Goal: Check status: Check status

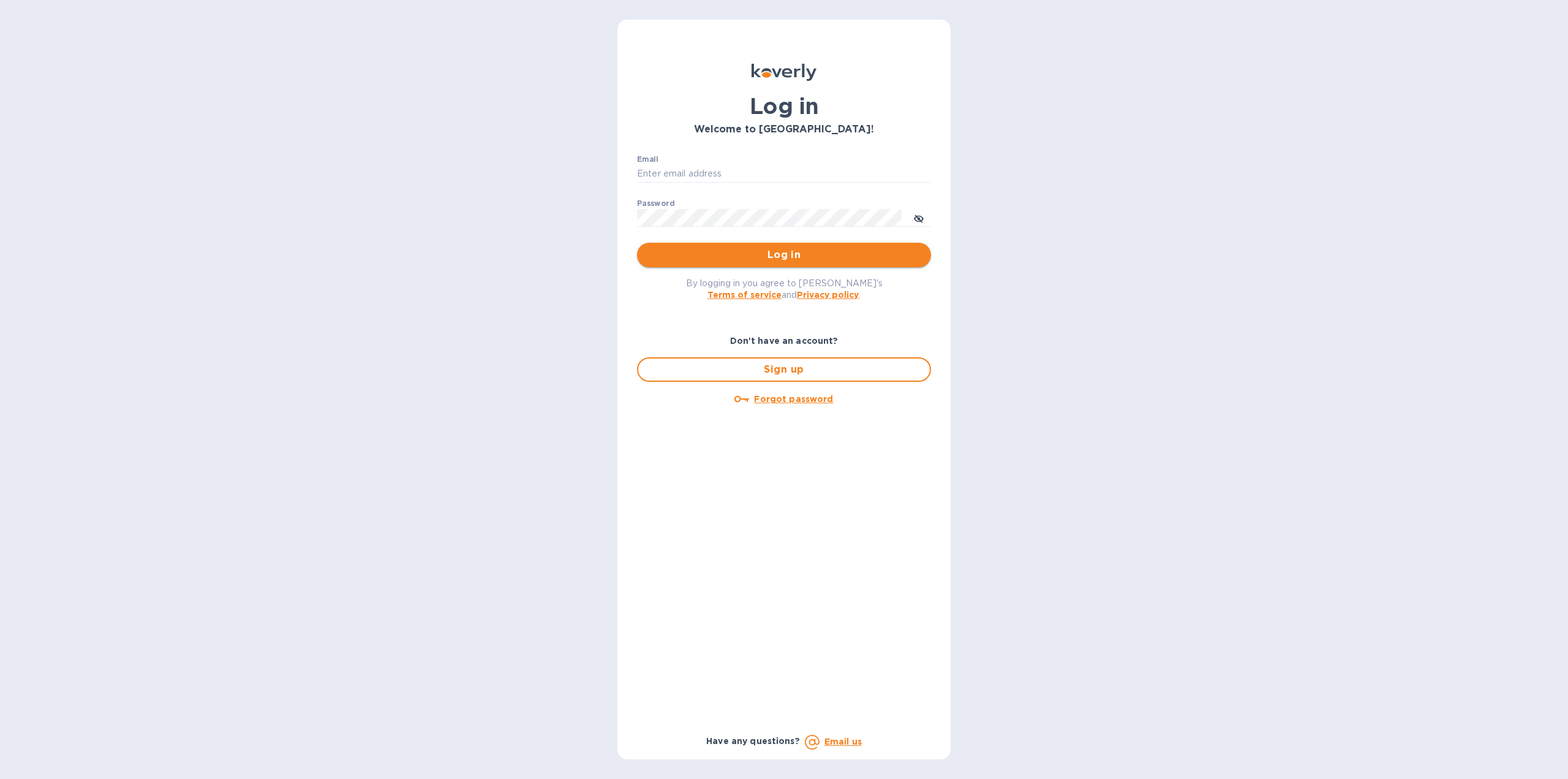
type input "[US_STATE][DOMAIN_NAME][EMAIL_ADDRESS][DOMAIN_NAME]"
click at [727, 258] on span "Log in" at bounding box center [784, 254] width 274 height 14
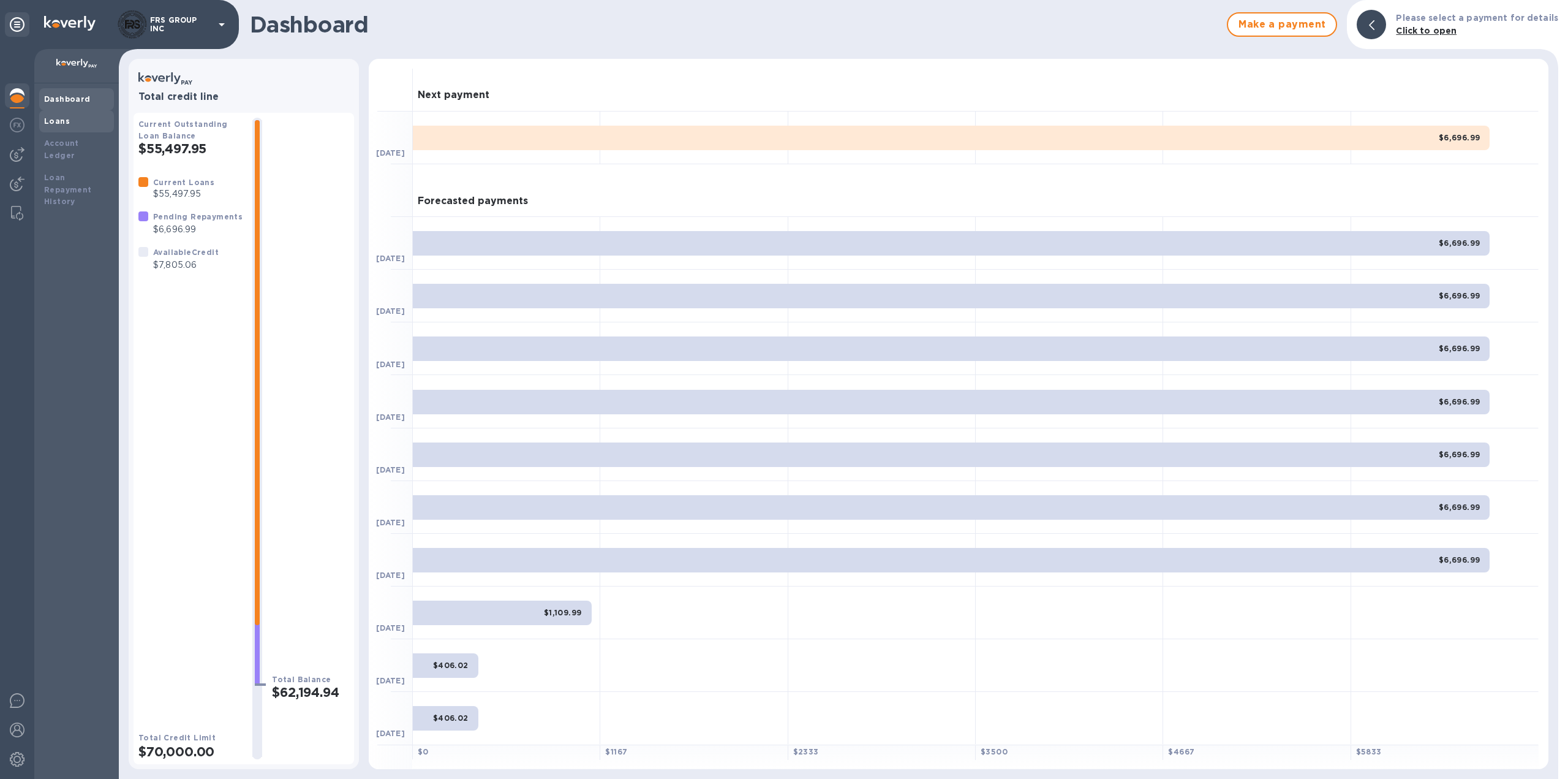
click at [67, 124] on b "Loans" at bounding box center [57, 122] width 26 height 10
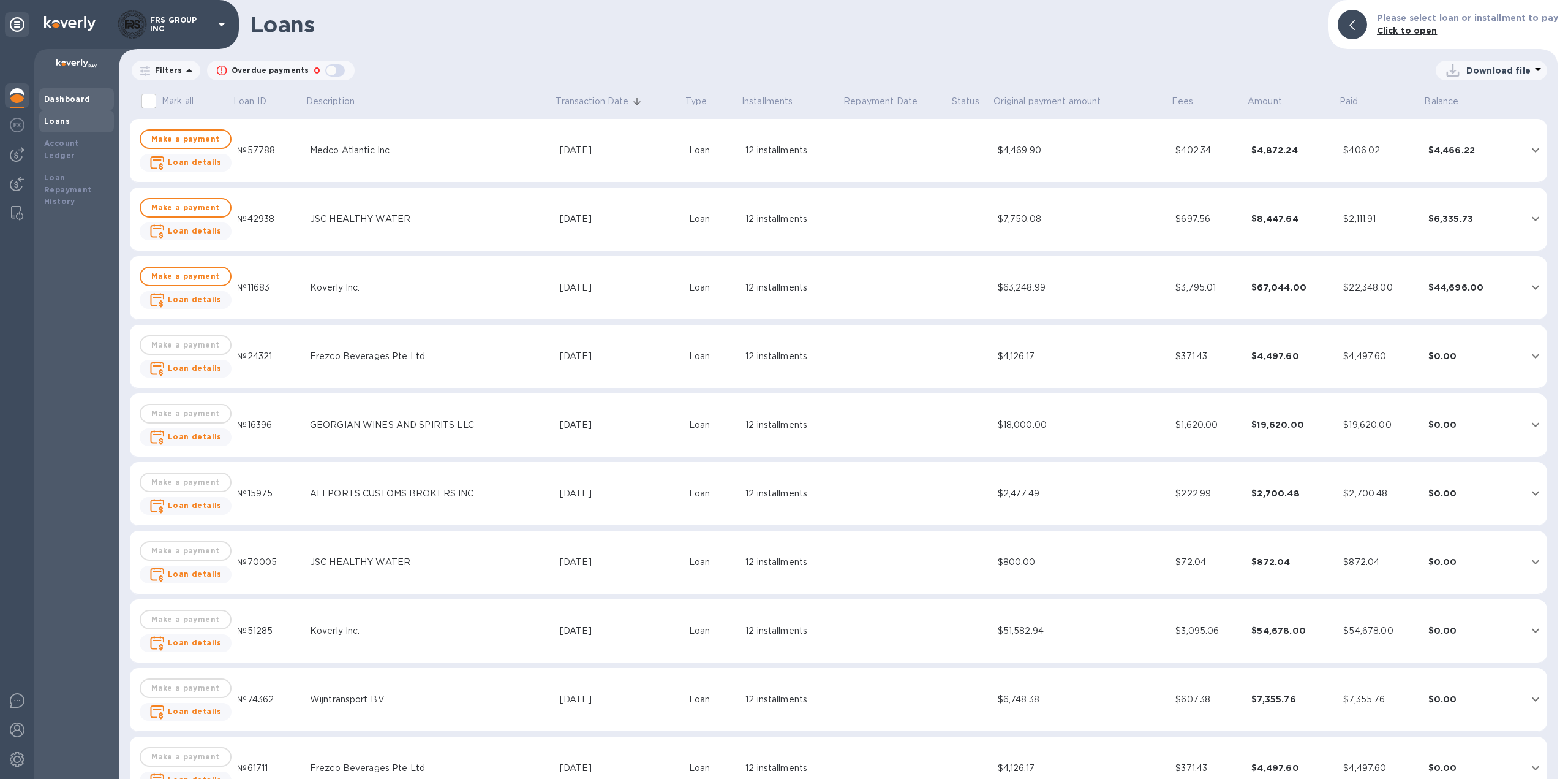
click at [55, 96] on b "Dashboard" at bounding box center [68, 99] width 46 height 10
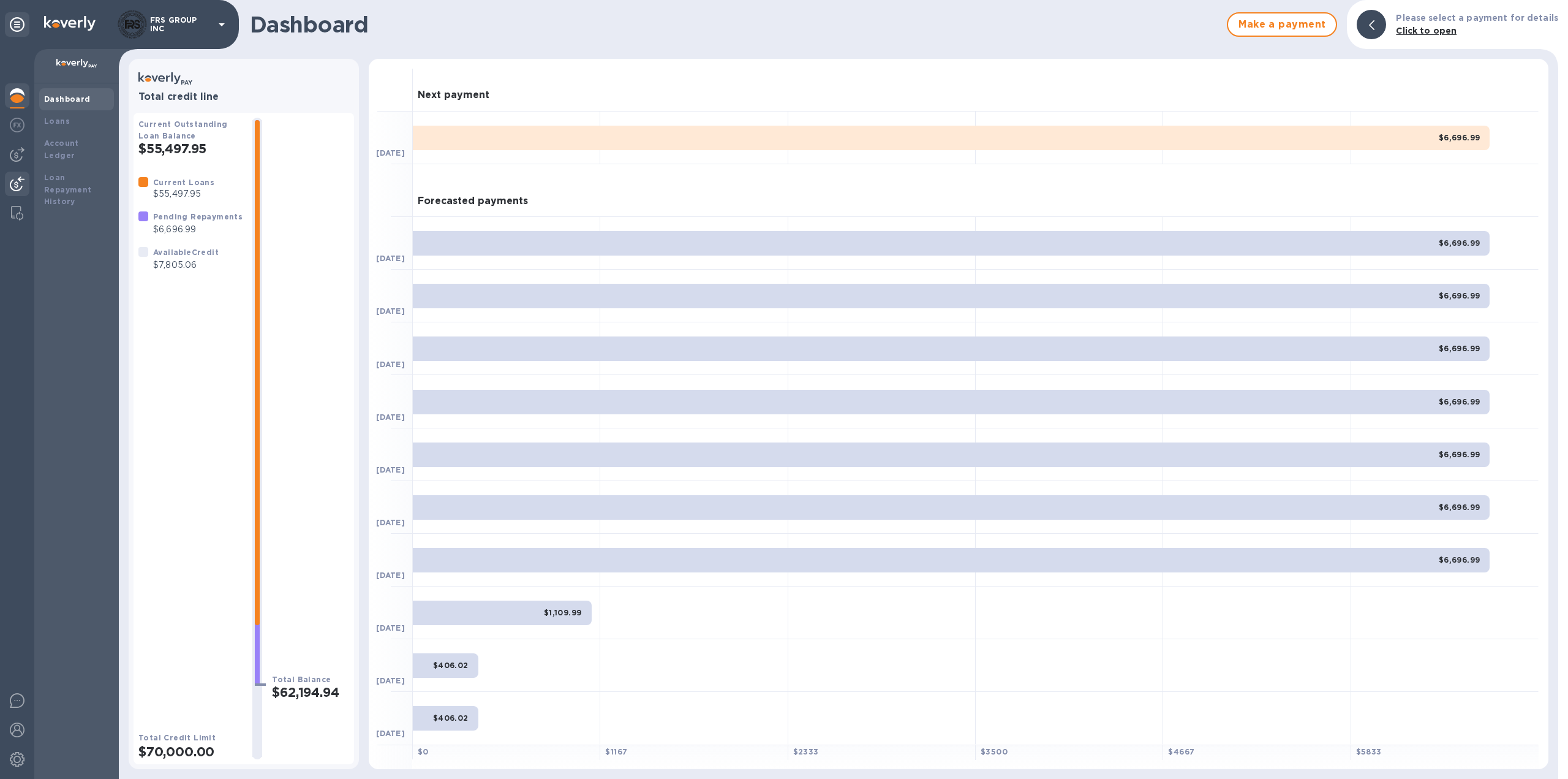
click at [20, 181] on img at bounding box center [16, 183] width 14 height 14
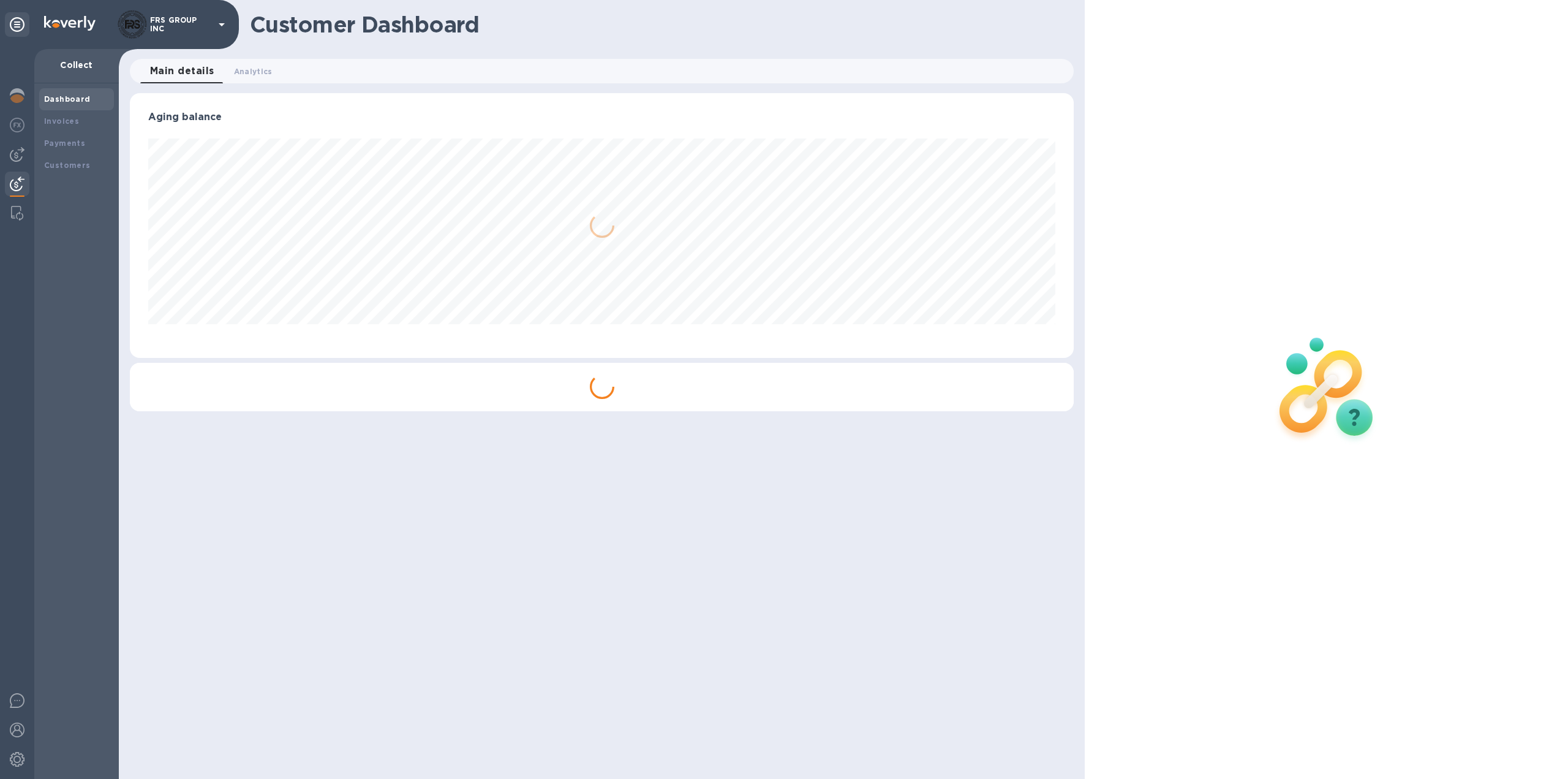
scroll to position [264, 945]
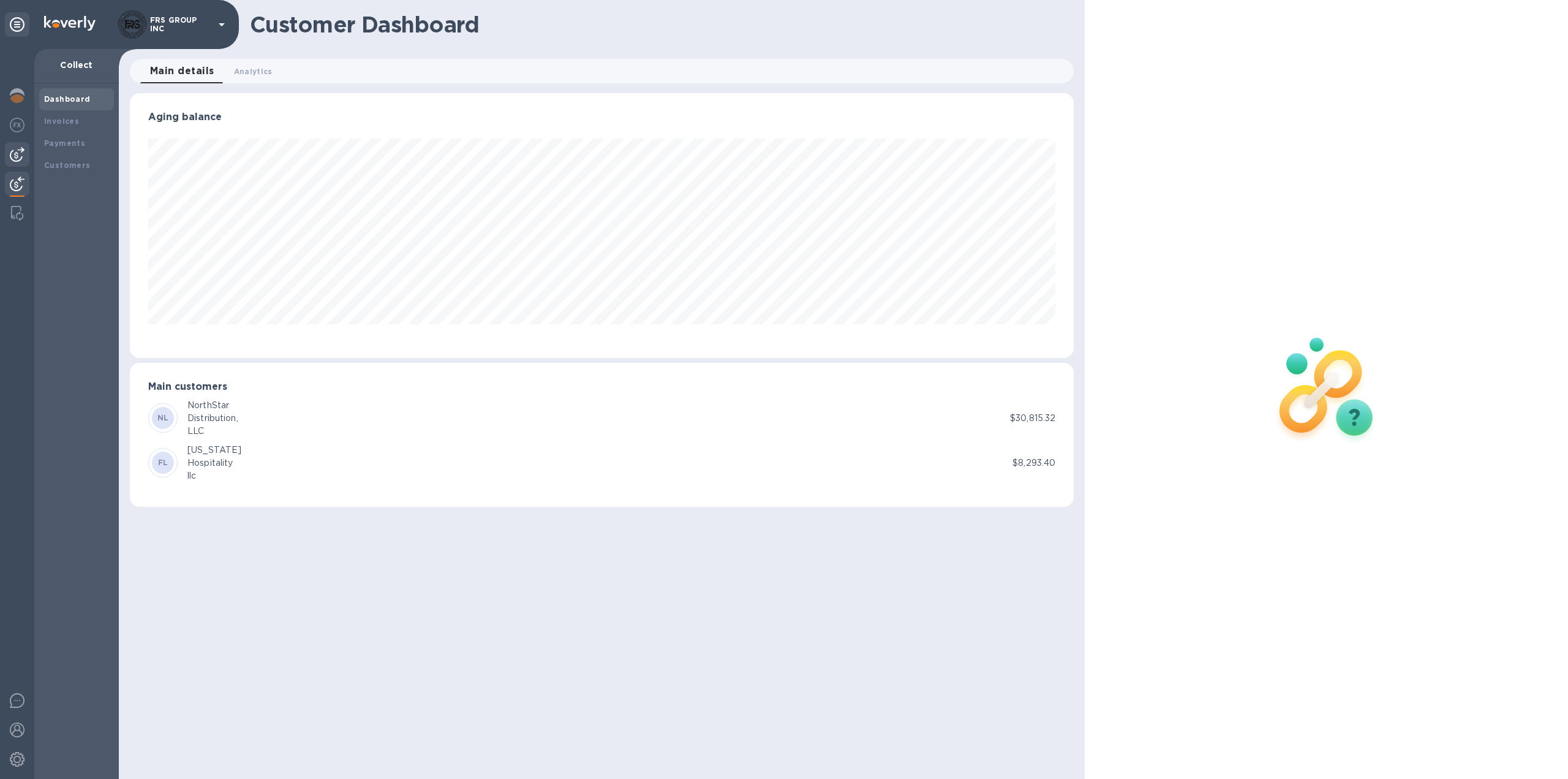
click at [19, 152] on img at bounding box center [16, 153] width 14 height 14
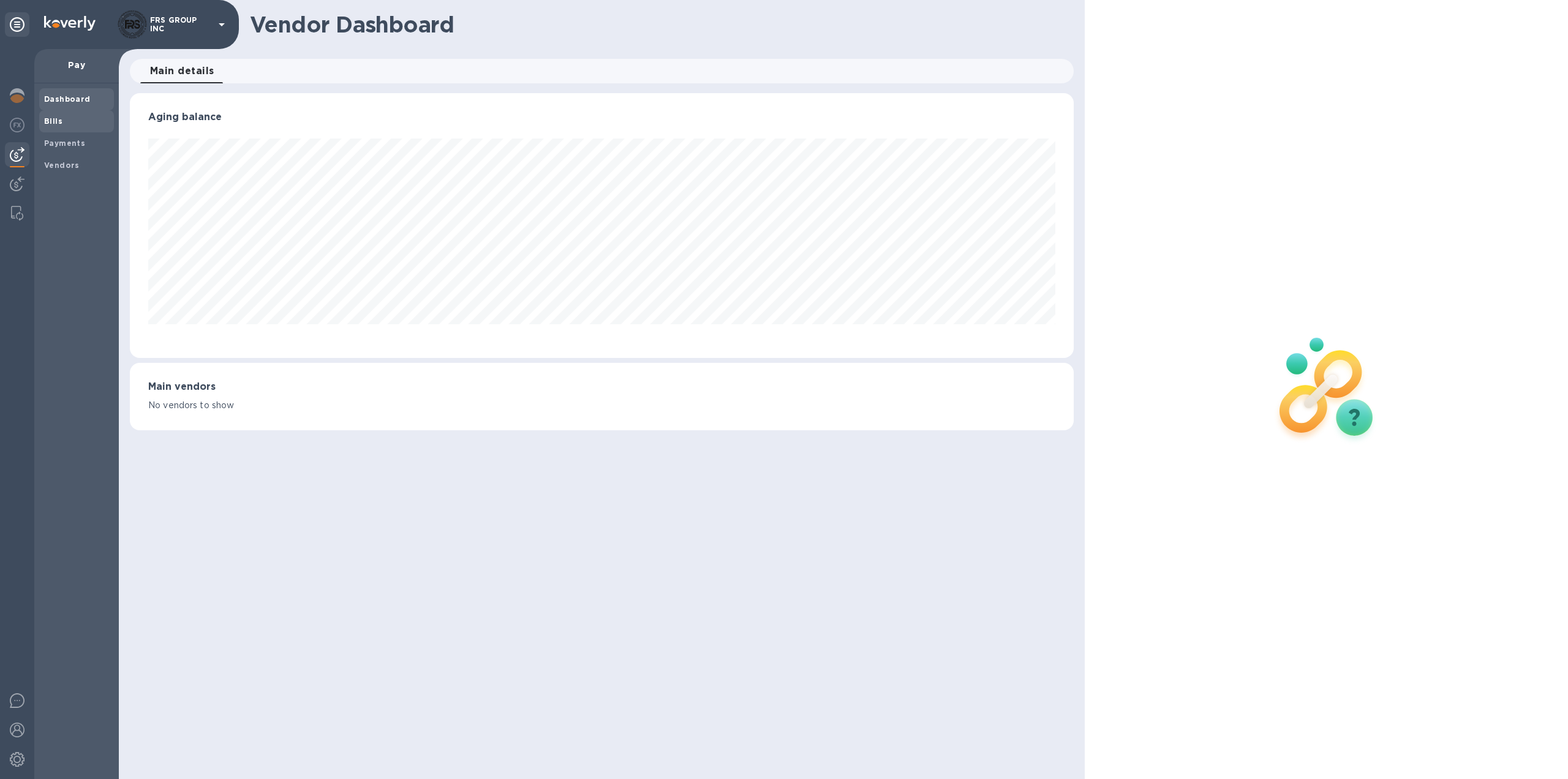
scroll to position [264, 945]
click at [61, 120] on b "Bills" at bounding box center [53, 122] width 18 height 10
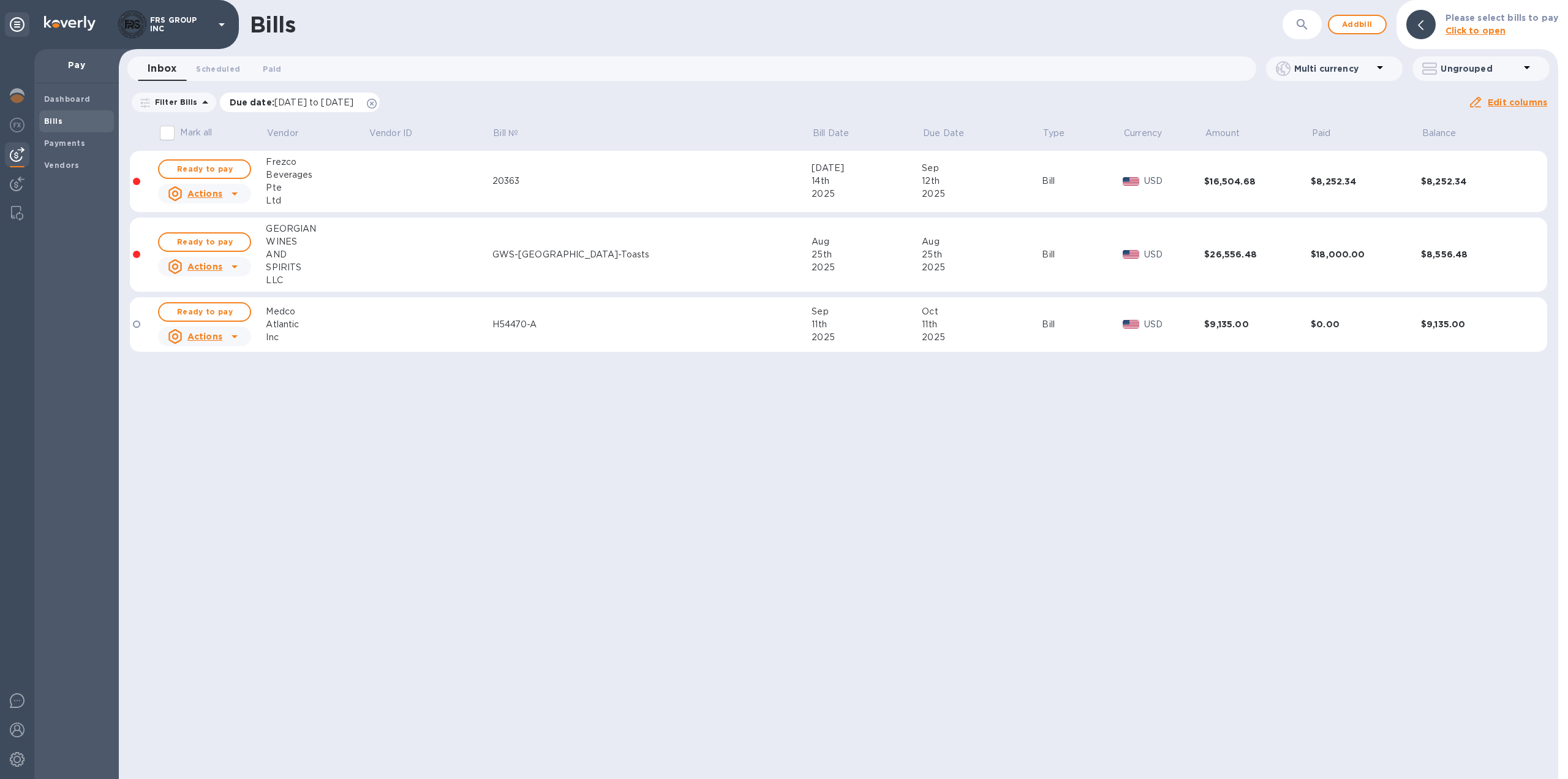
click at [376, 103] on icon at bounding box center [371, 103] width 10 height 10
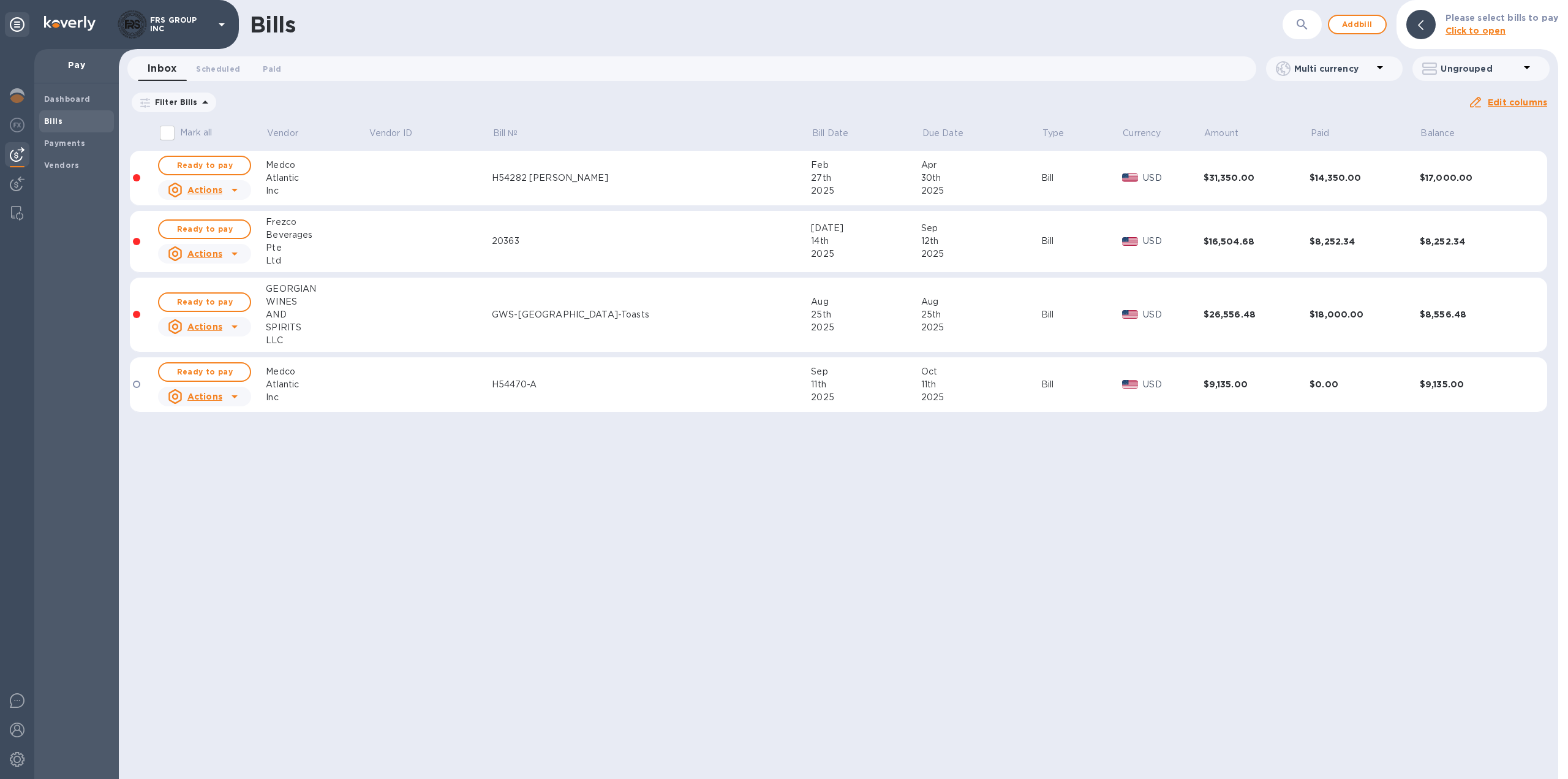
click at [492, 181] on td at bounding box center [430, 178] width 124 height 55
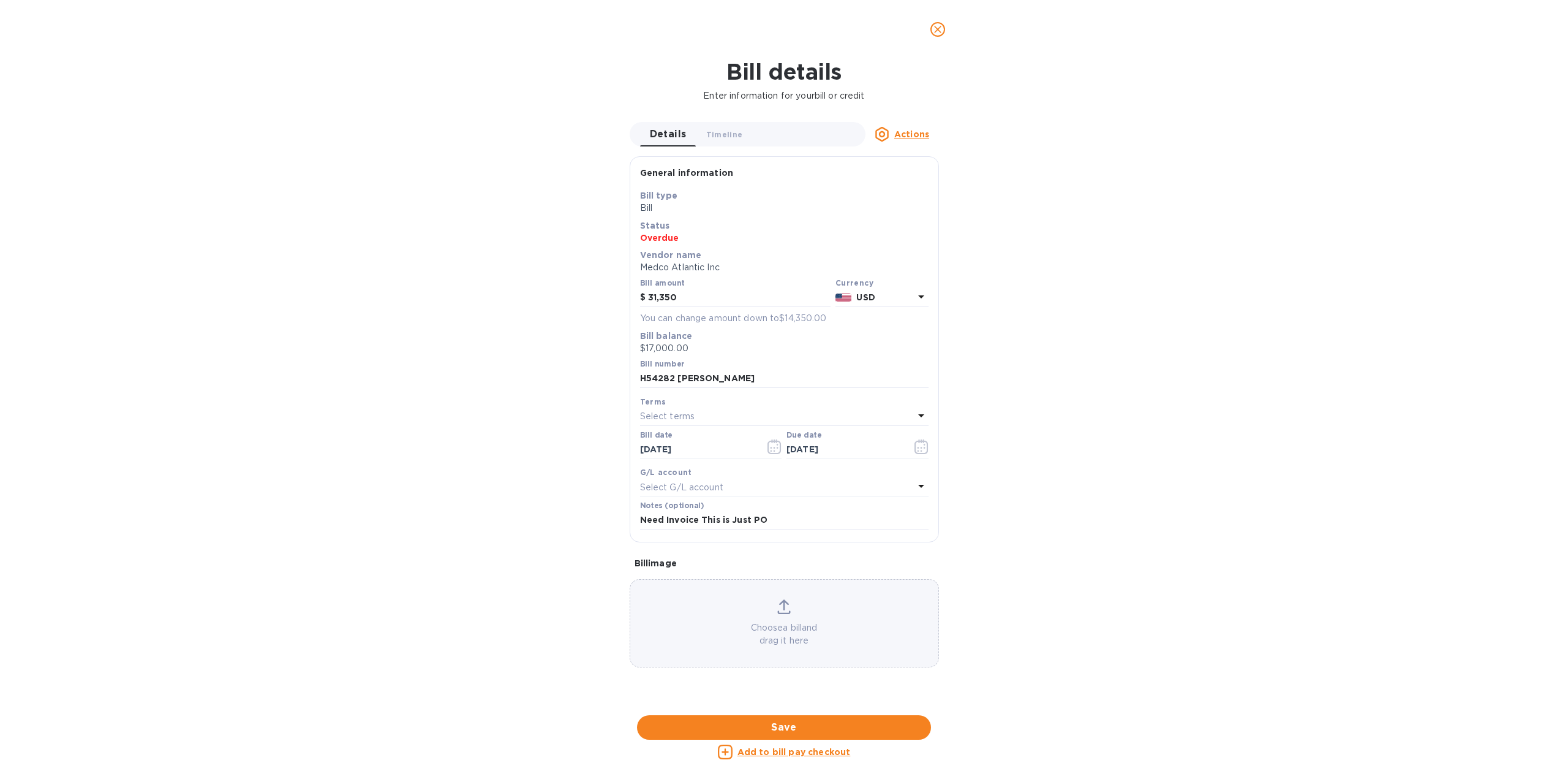
scroll to position [366, 0]
click at [765, 697] on div at bounding box center [784, 707] width 310 height 19
click at [941, 31] on icon "close" at bounding box center [938, 29] width 13 height 13
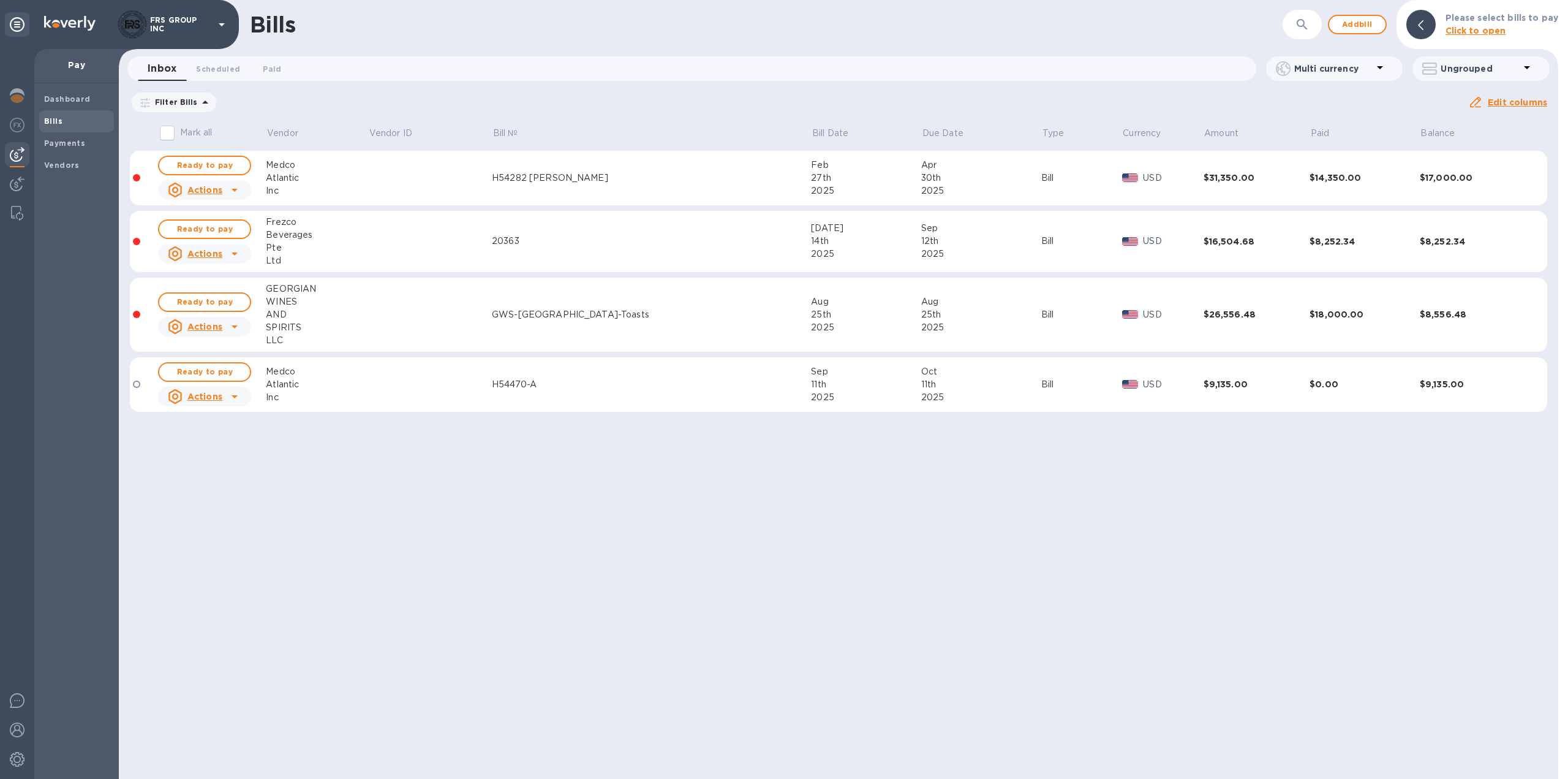
click at [435, 169] on td at bounding box center [430, 178] width 124 height 55
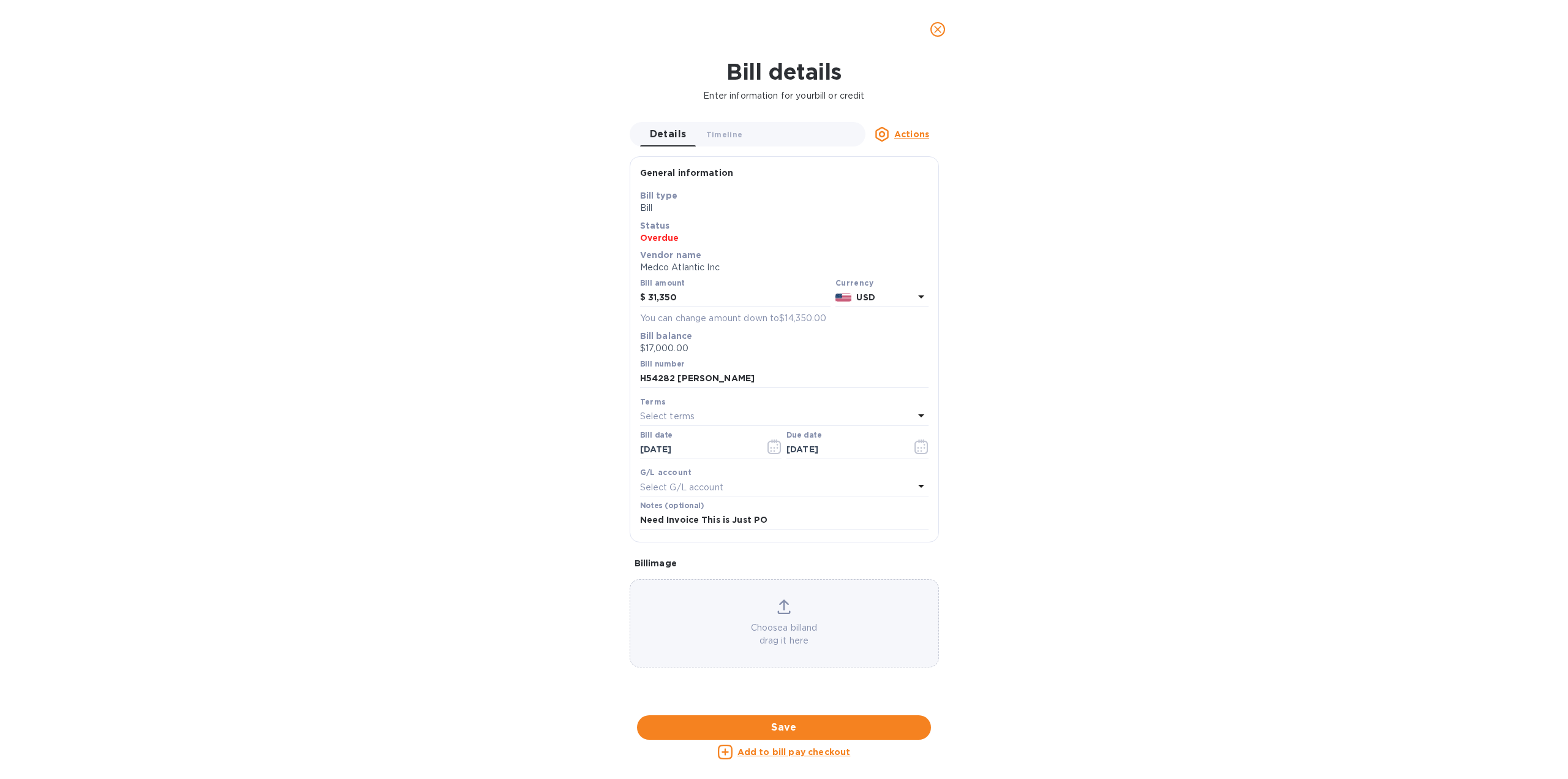
scroll to position [366, 0]
click at [776, 697] on div at bounding box center [784, 707] width 310 height 19
click at [940, 25] on icon "close" at bounding box center [938, 29] width 13 height 13
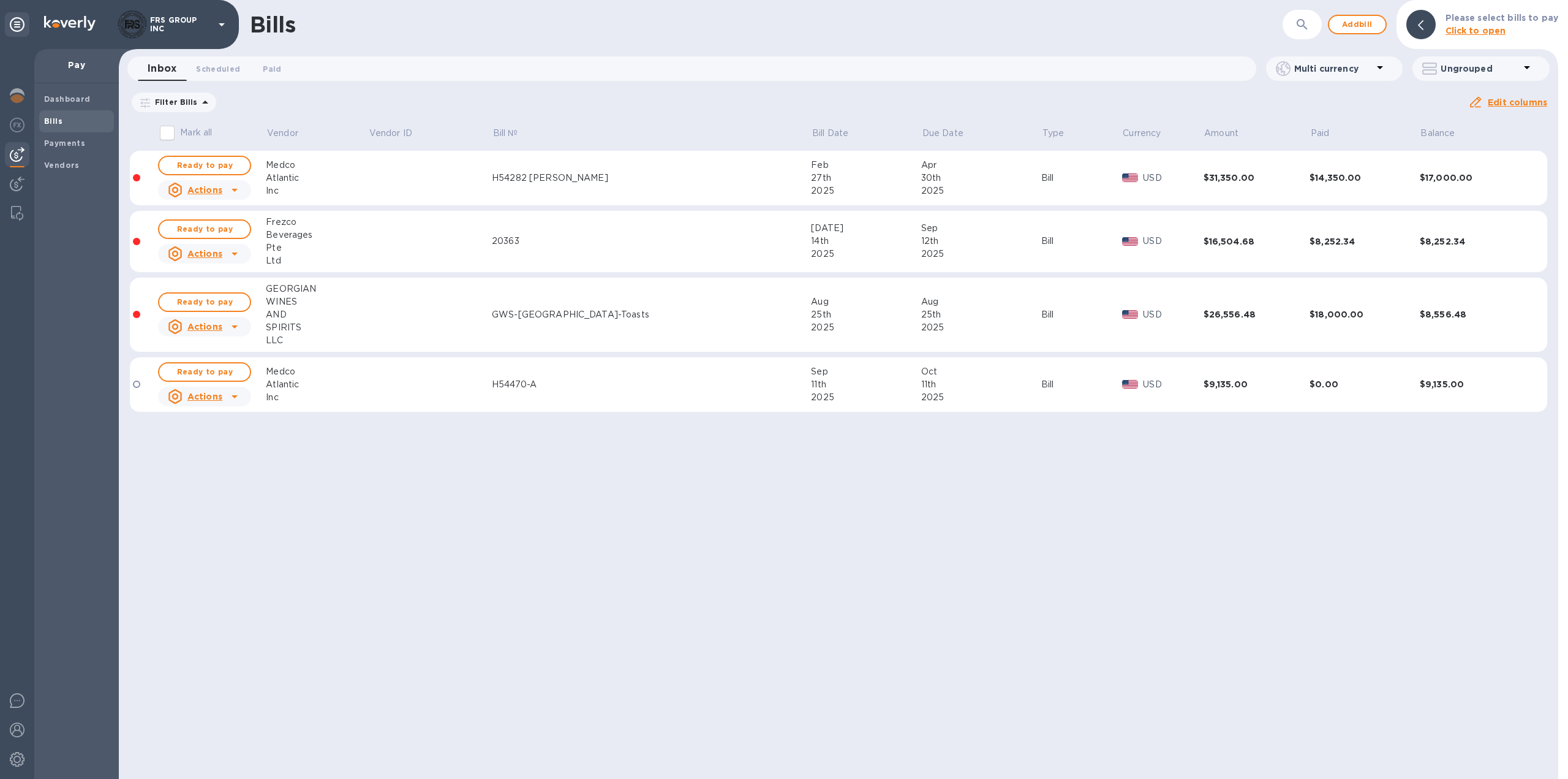
scroll to position [0, 0]
click at [607, 181] on div "H54282 BOST" at bounding box center [651, 178] width 319 height 13
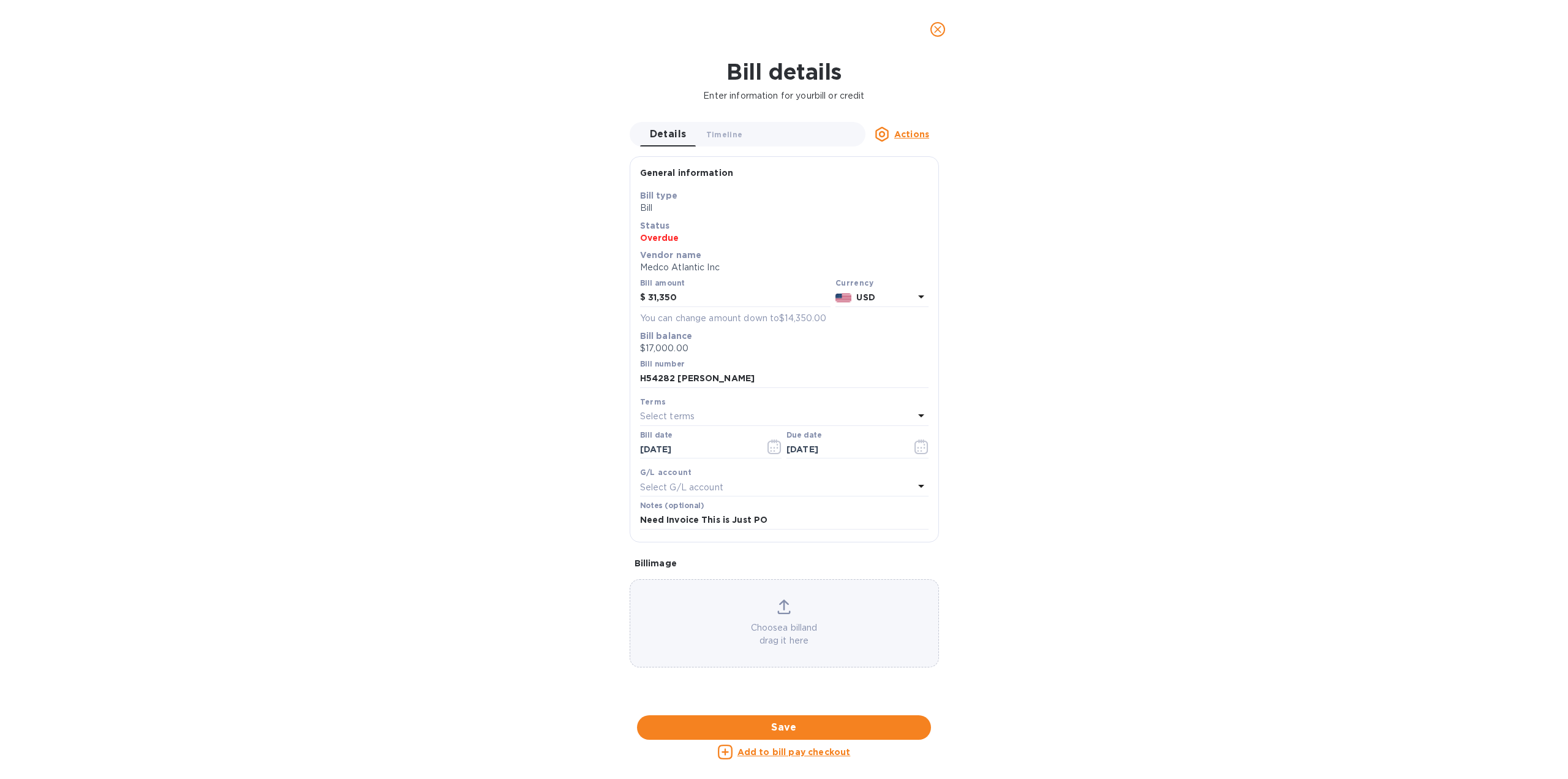
scroll to position [366, 0]
click at [776, 697] on div at bounding box center [784, 707] width 310 height 19
click at [943, 31] on icon "close" at bounding box center [938, 29] width 13 height 13
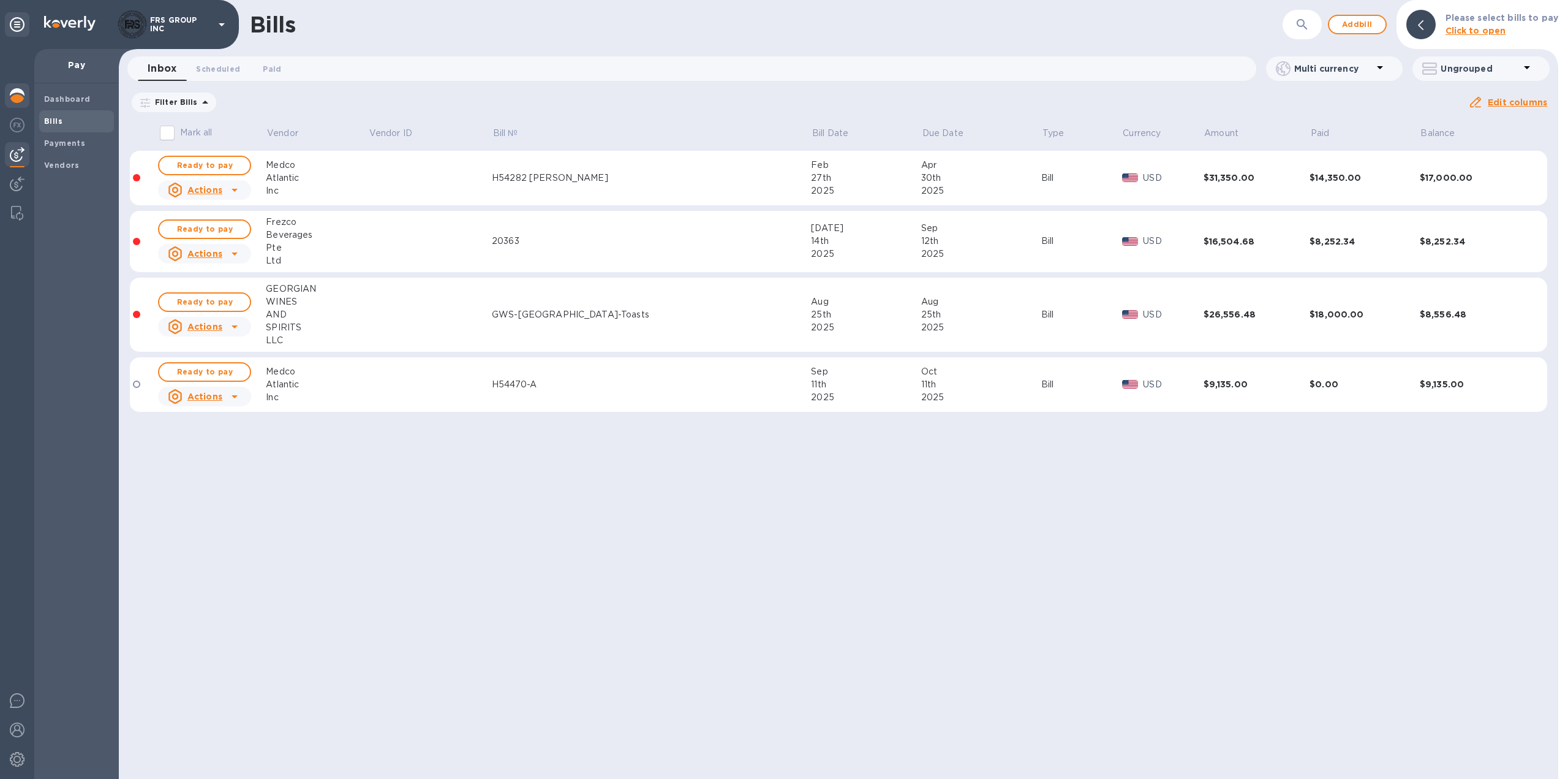
click at [24, 99] on div at bounding box center [16, 97] width 24 height 27
